Goal: Information Seeking & Learning: Learn about a topic

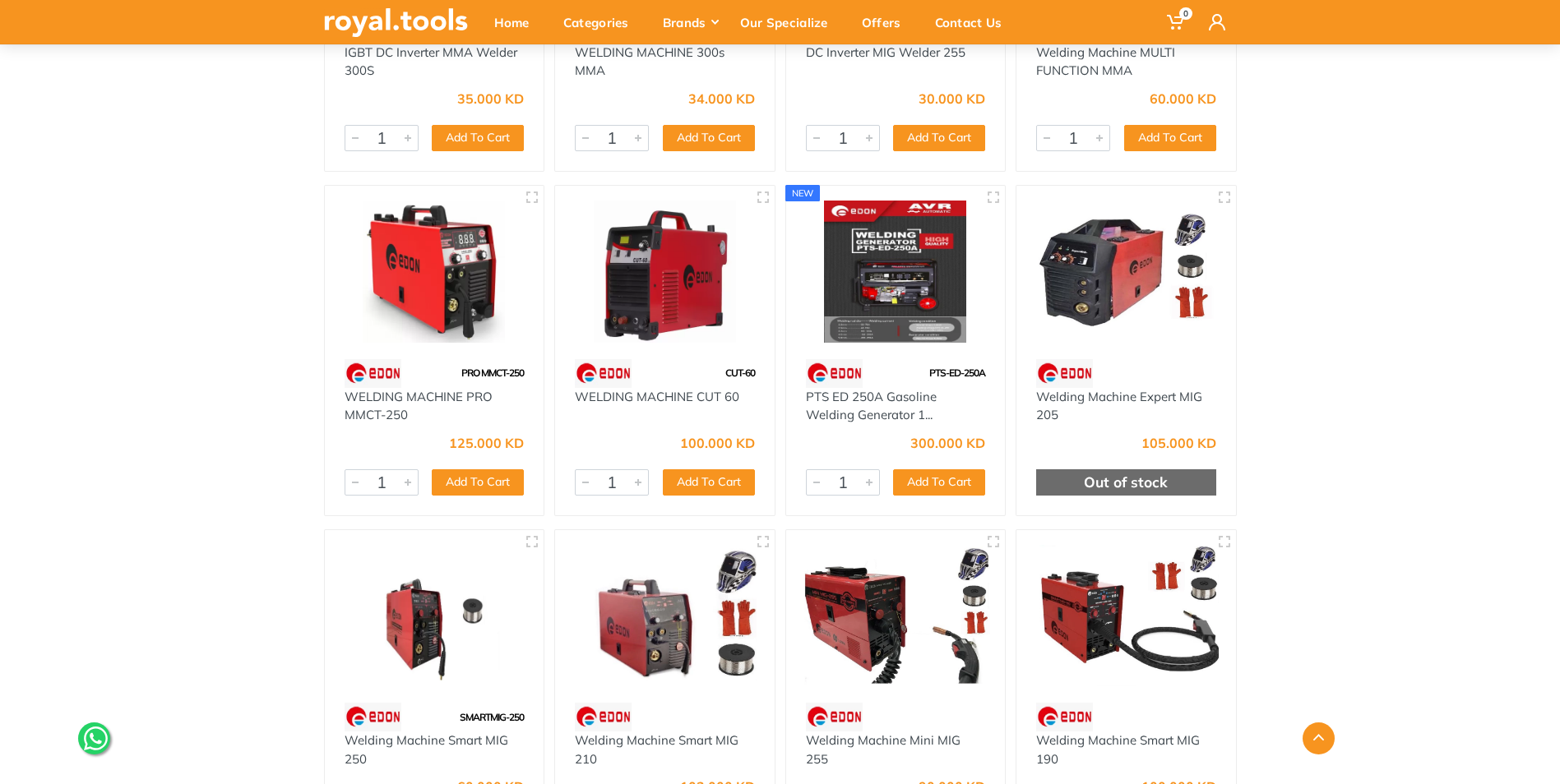
scroll to position [1151, 0]
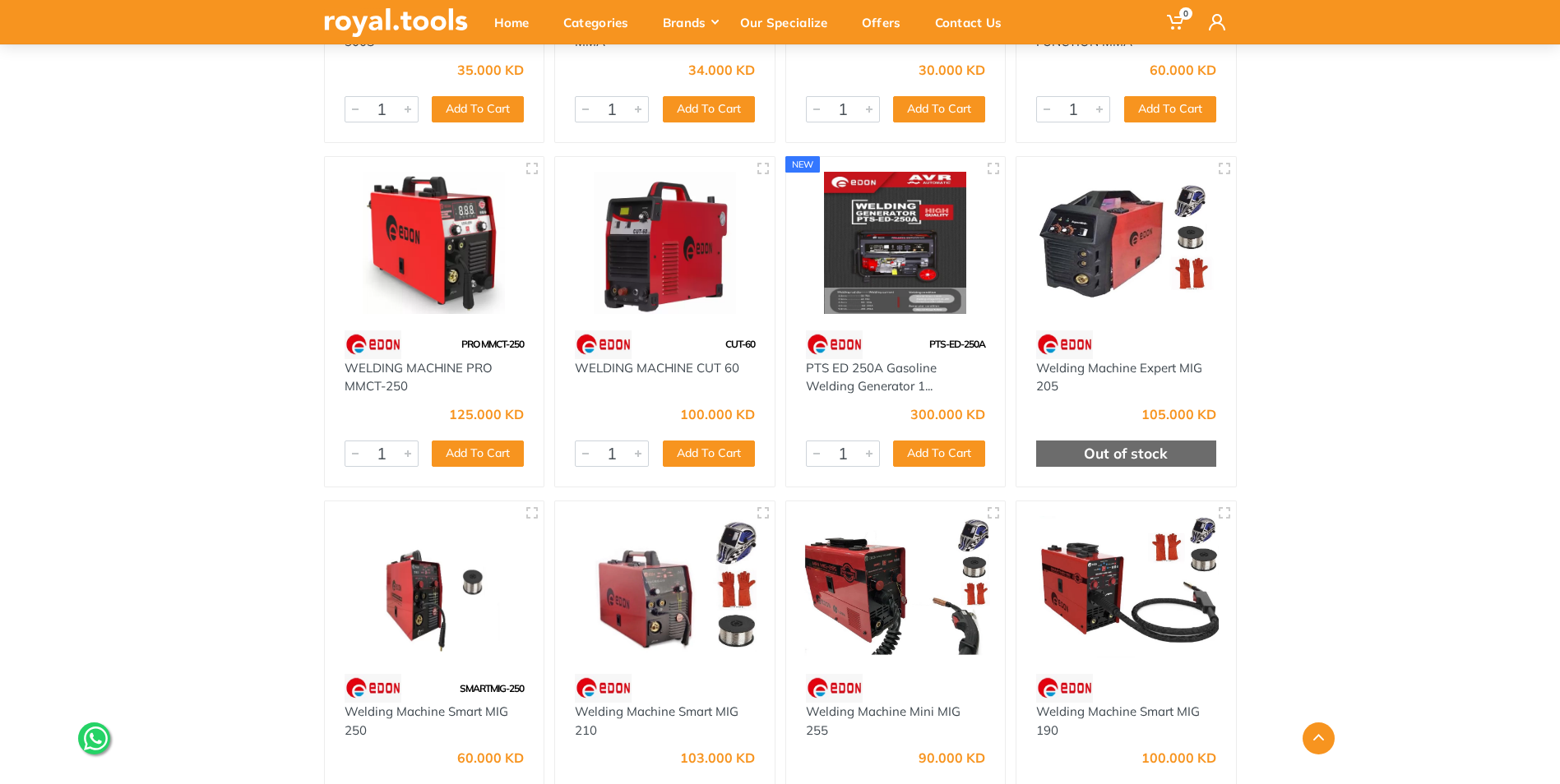
drag, startPoint x: 657, startPoint y: 381, endPoint x: 625, endPoint y: 358, distance: 39.4
click at [625, 358] on img at bounding box center [603, 345] width 57 height 29
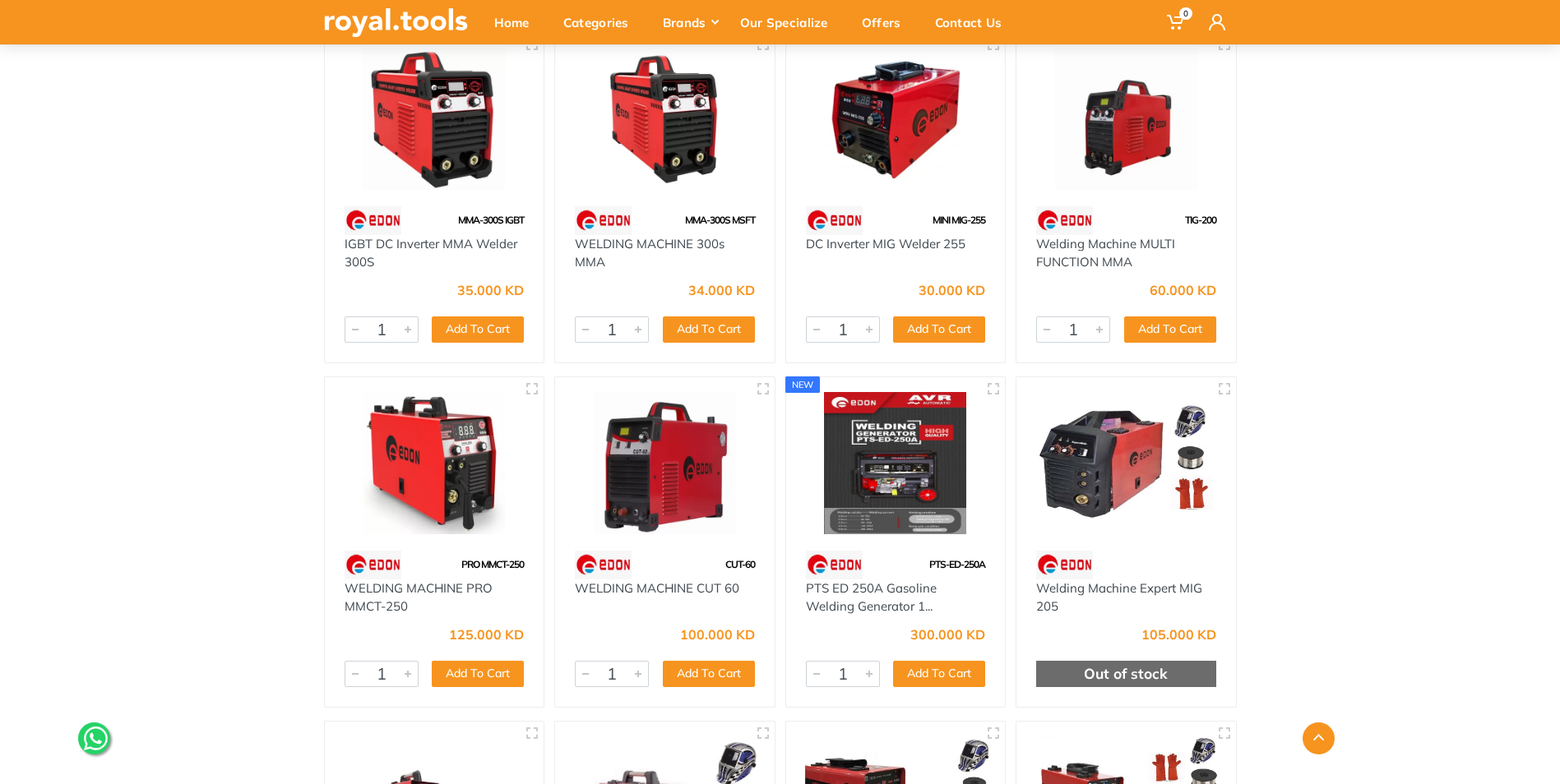
scroll to position [822, 0]
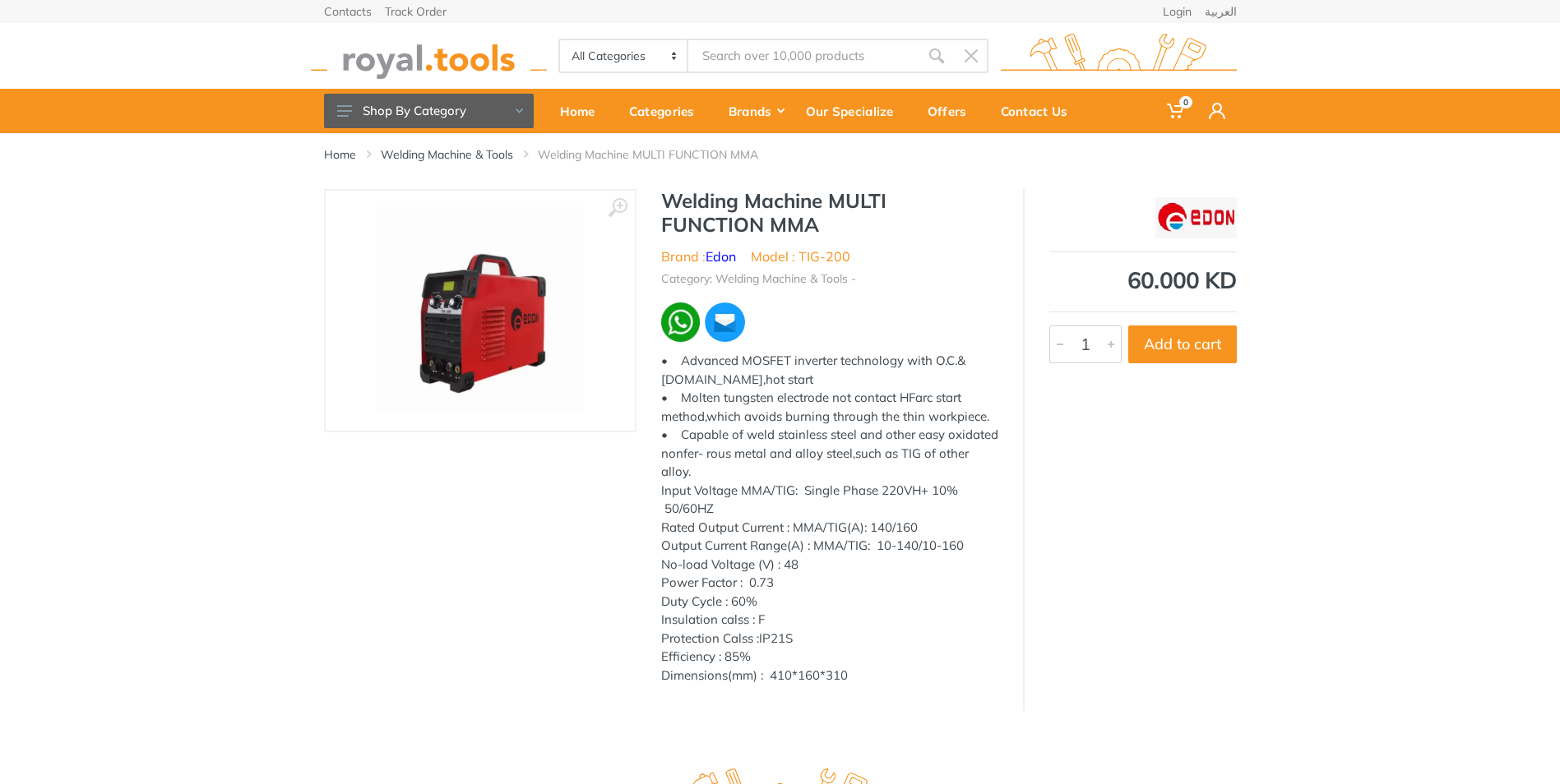
click at [467, 325] on img at bounding box center [480, 311] width 208 height 208
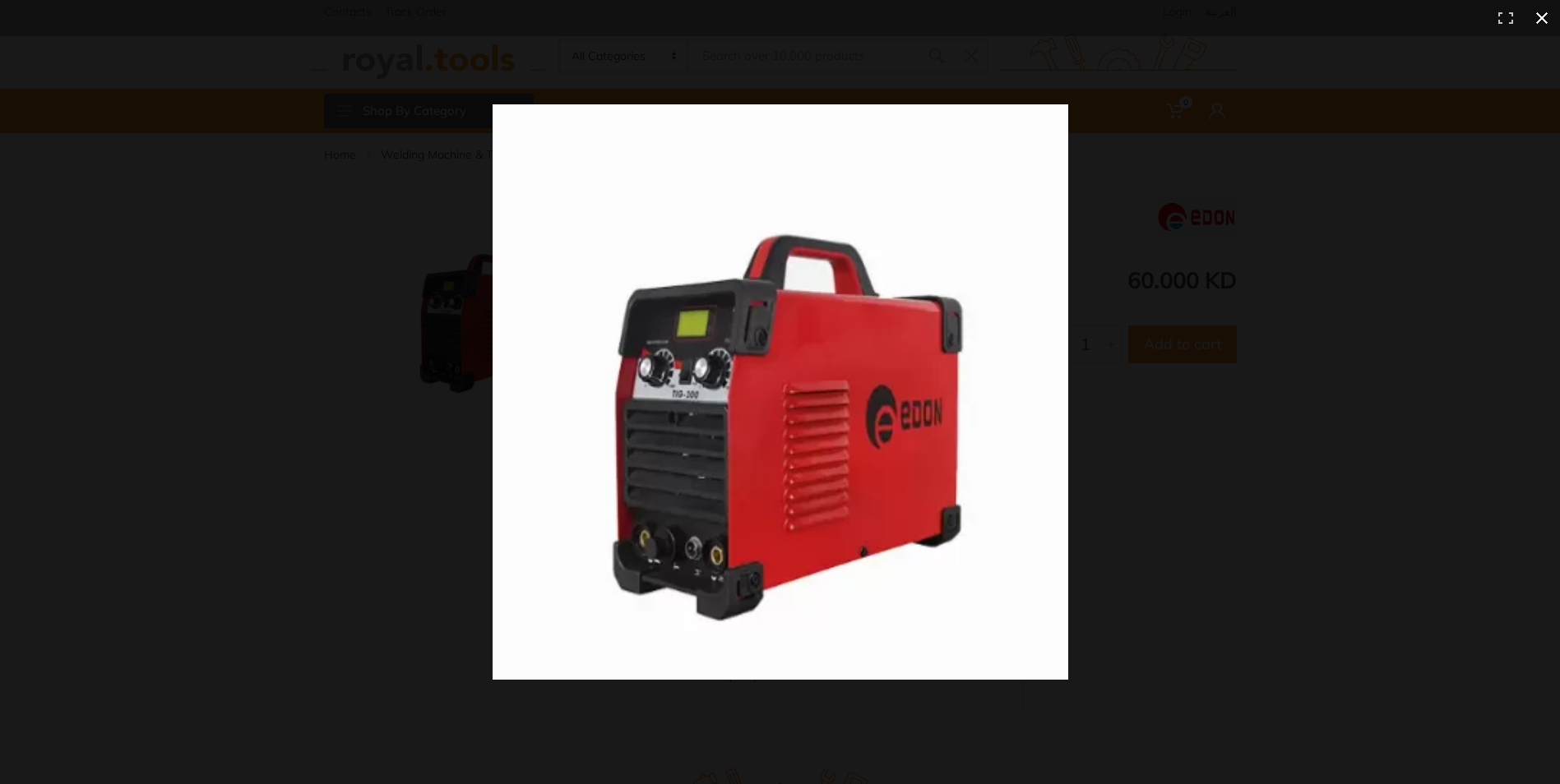
click at [1543, 15] on button at bounding box center [1542, 18] width 36 height 36
